Goal: Complete application form: Complete application form

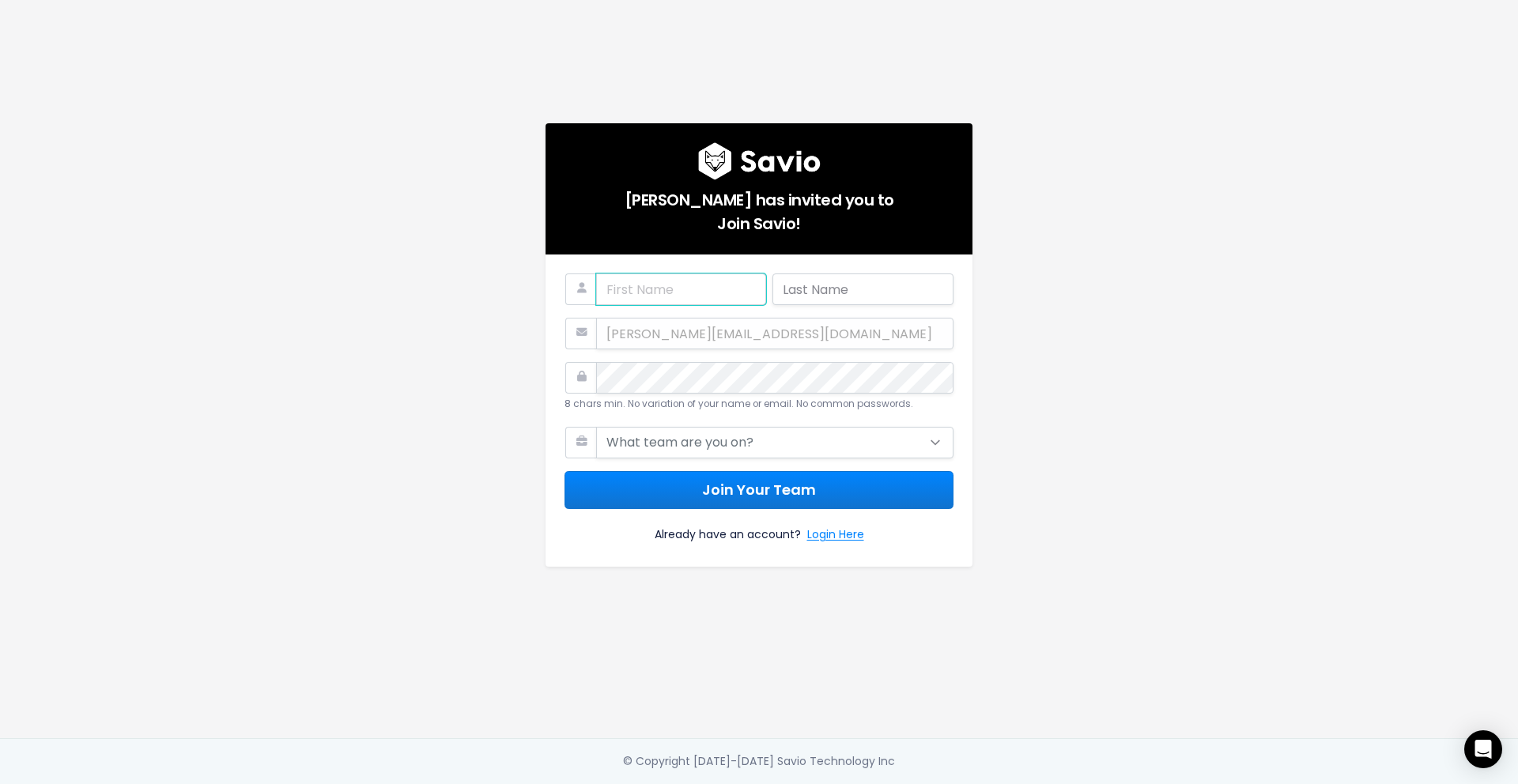
type input "Nandini"
click at [784, 280] on input "text" at bounding box center [862, 289] width 181 height 31
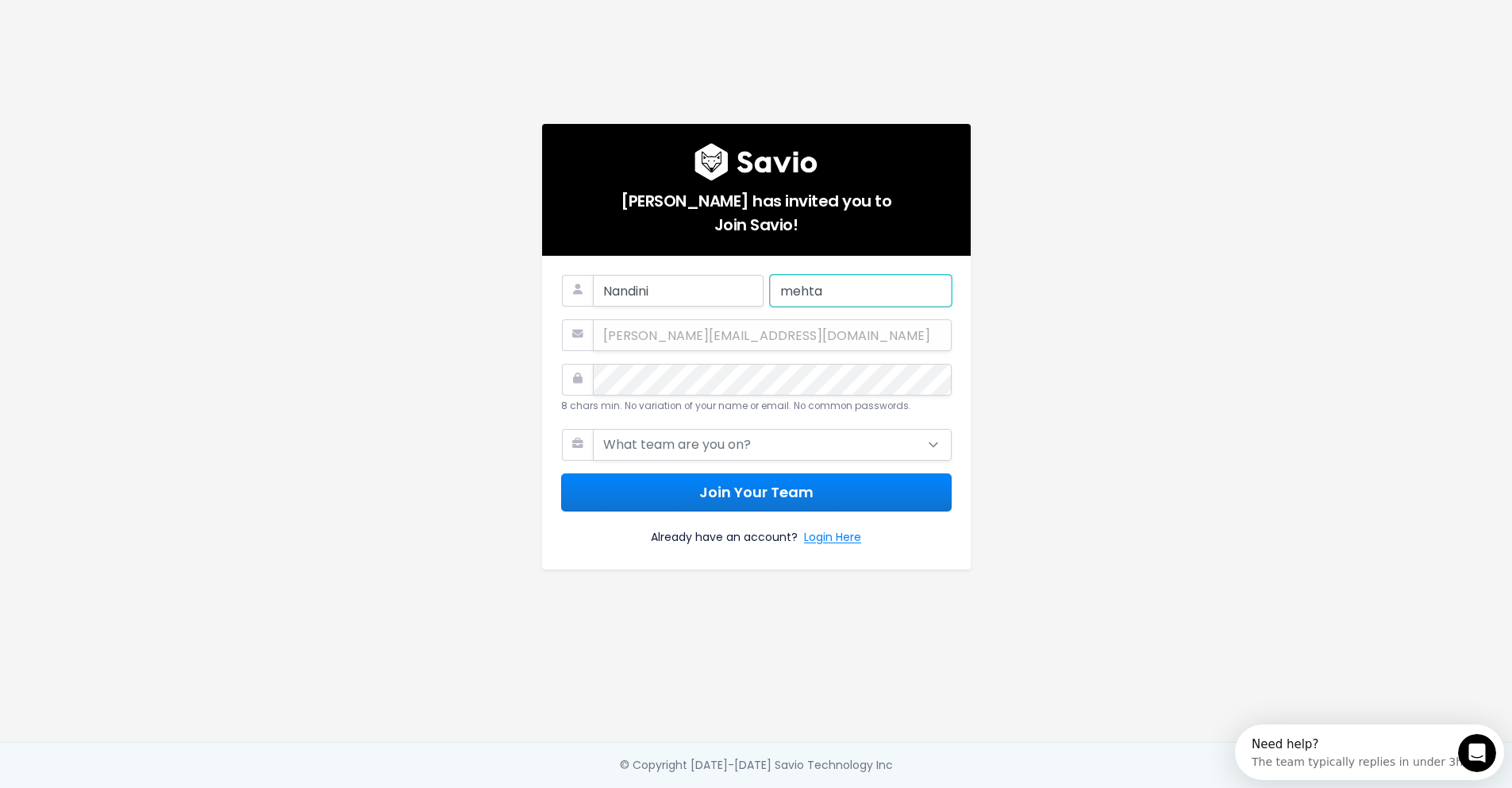
click at [774, 282] on input "mehta" at bounding box center [861, 290] width 181 height 31
type input "Mehta"
click at [669, 333] on div "[PERSON_NAME][EMAIL_ADDRESS][DOMAIN_NAME]" at bounding box center [756, 335] width 391 height 31
click at [717, 436] on select "What team are you on? Support Product Sales Customer Success Marketing Other" at bounding box center [778, 445] width 359 height 31
click at [751, 437] on select "What team are you on? Support Product Sales Customer Success Marketing Other" at bounding box center [778, 445] width 359 height 31
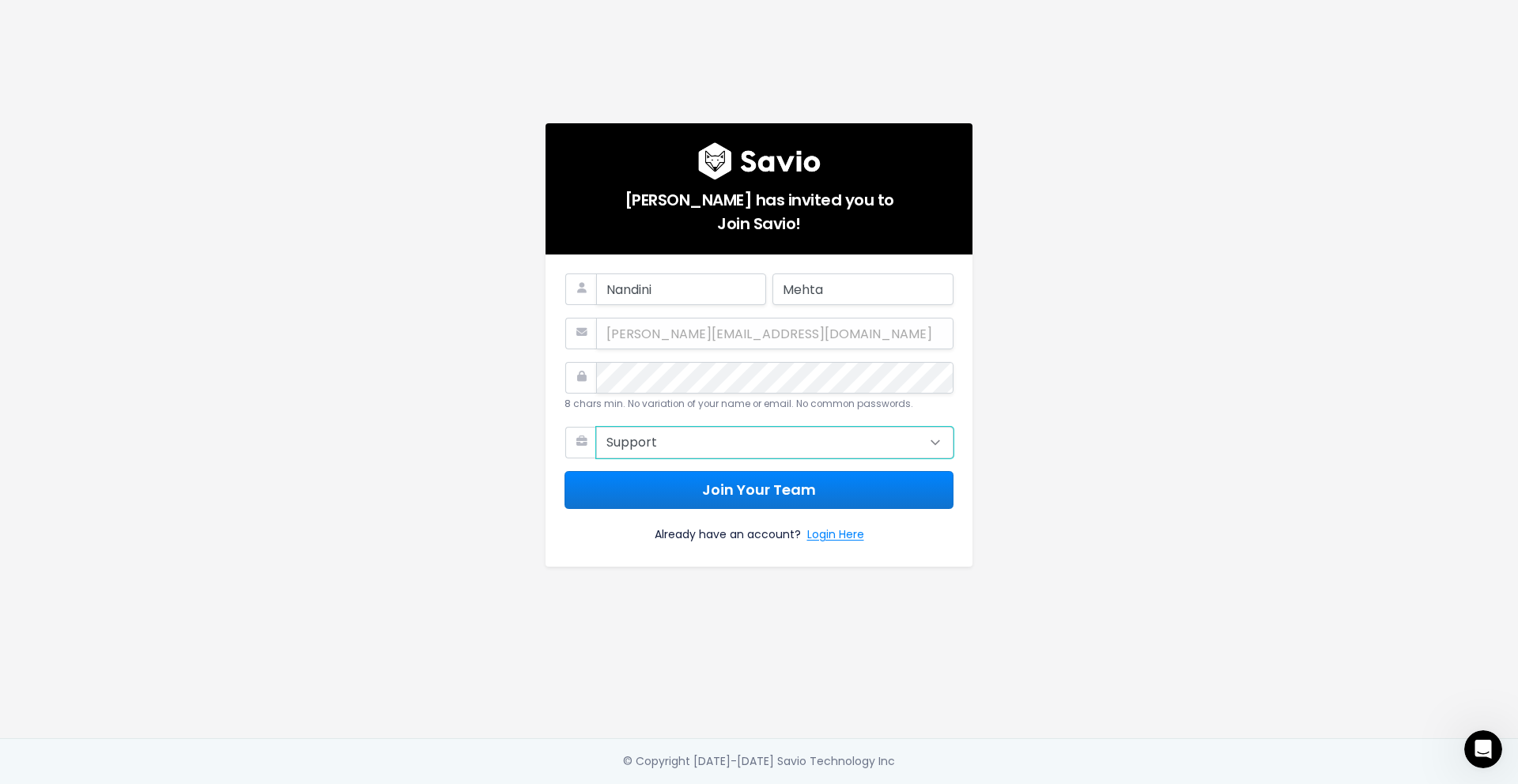
click at [596, 427] on select "What team are you on? Support Product Sales Customer Success Marketing Other" at bounding box center [775, 442] width 357 height 31
click at [769, 442] on select "What team are you on? Support Product Sales Customer Success Marketing Other" at bounding box center [775, 442] width 357 height 31
select select "PRODUCT"
click at [596, 427] on select "What team are you on? Support Product Sales Customer Success Marketing Other" at bounding box center [775, 442] width 357 height 31
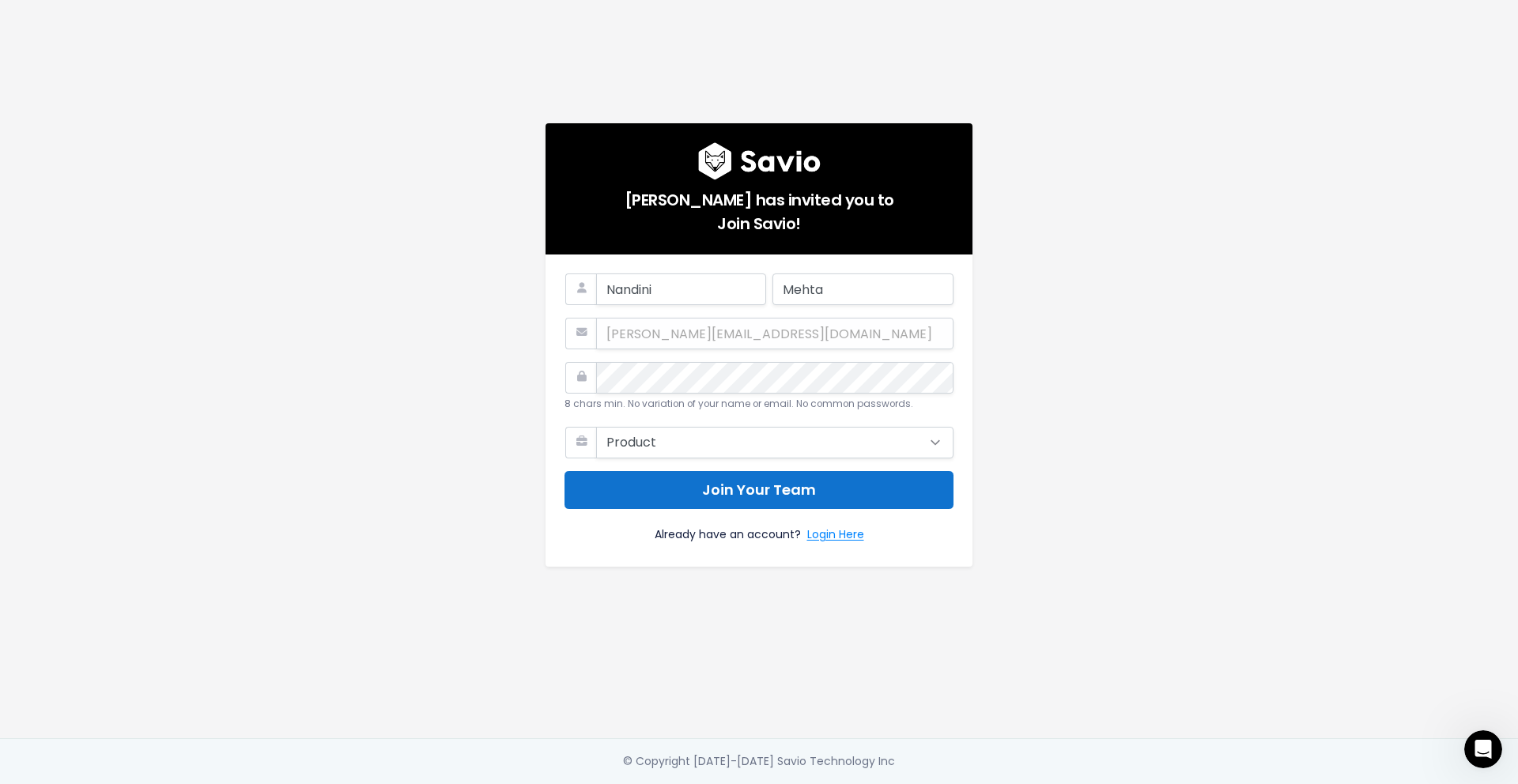
click at [772, 488] on button "Join Your Team" at bounding box center [759, 490] width 389 height 39
